Goal: Transaction & Acquisition: Purchase product/service

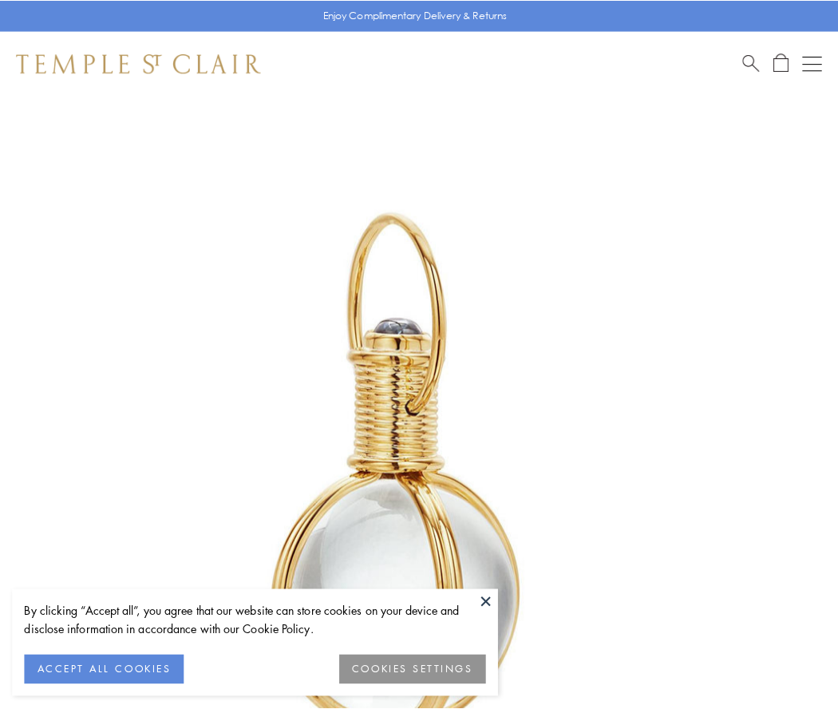
scroll to position [417, 0]
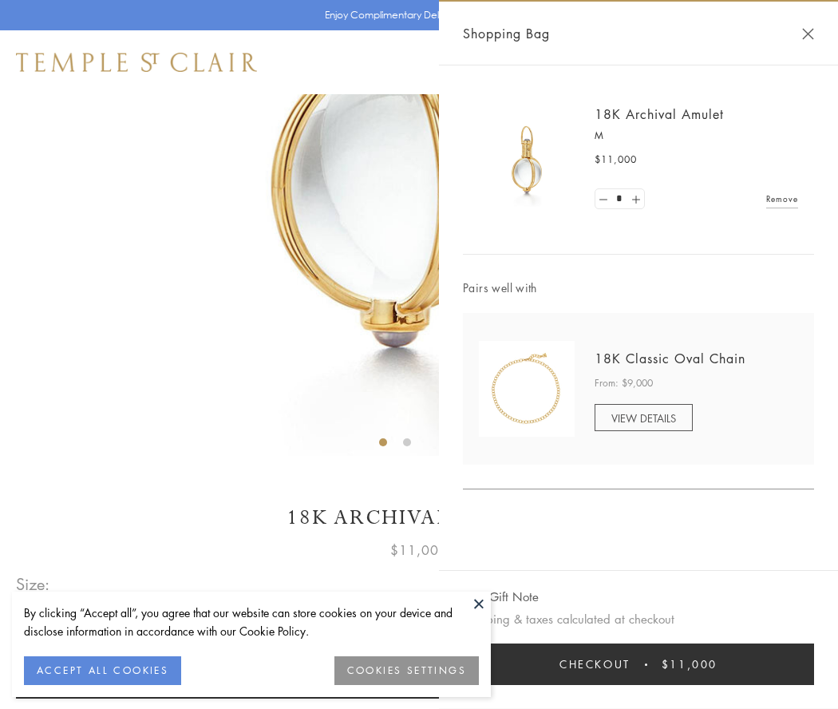
click at [638, 664] on button "Checkout $11,000" at bounding box center [638, 663] width 351 height 41
